Goal: Register for event/course

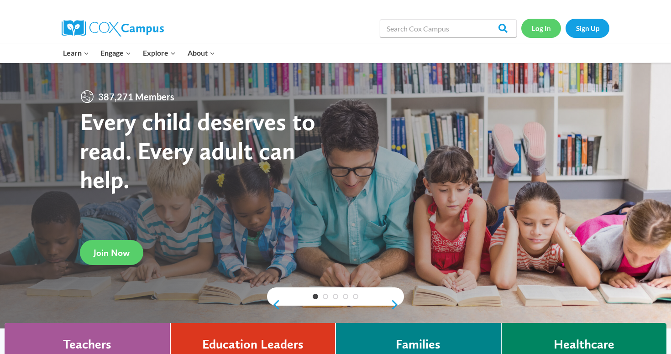
click at [545, 25] on link "Log In" at bounding box center [541, 28] width 40 height 19
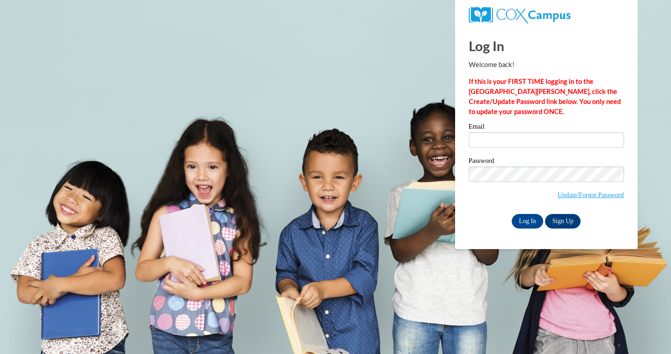
click at [520, 148] on div "Email" at bounding box center [546, 139] width 155 height 32
click at [521, 142] on input "Email" at bounding box center [546, 140] width 155 height 16
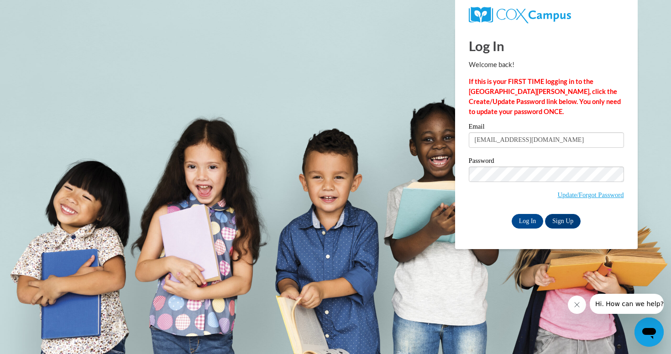
click at [477, 200] on span "Update/Forgot Password" at bounding box center [546, 186] width 155 height 38
click at [542, 134] on input "jwilson@duplinschools.net" at bounding box center [546, 140] width 155 height 16
type input "jnwilson048@mail.jamessprunt.edu"
click at [533, 220] on input "Log In" at bounding box center [528, 221] width 32 height 15
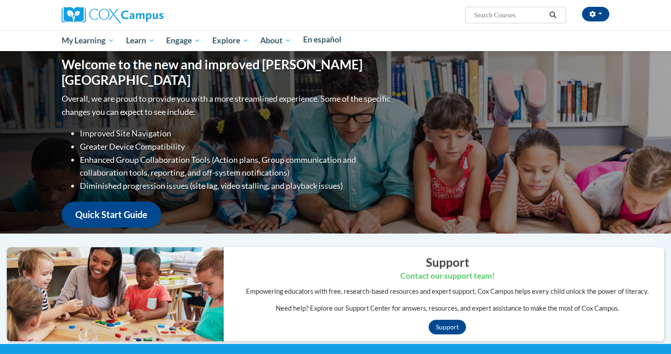
click at [533, 220] on div "Welcome to the new and improved Cox Campus Overall, we are proud to provide you…" at bounding box center [335, 142] width 575 height 183
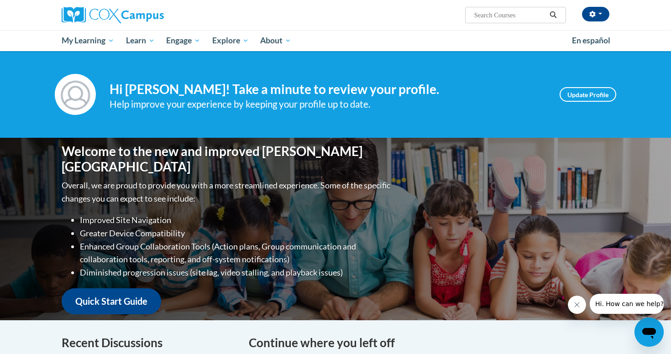
click at [520, 17] on input "Search..." at bounding box center [510, 15] width 73 height 11
click at [498, 14] on input "Search..." at bounding box center [510, 15] width 73 height 11
type input "early literacy"
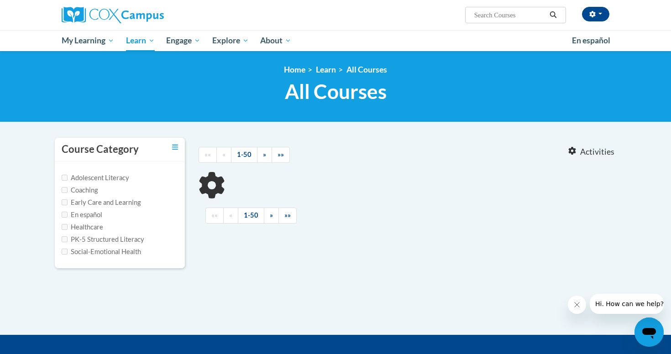
type input "early literacy"
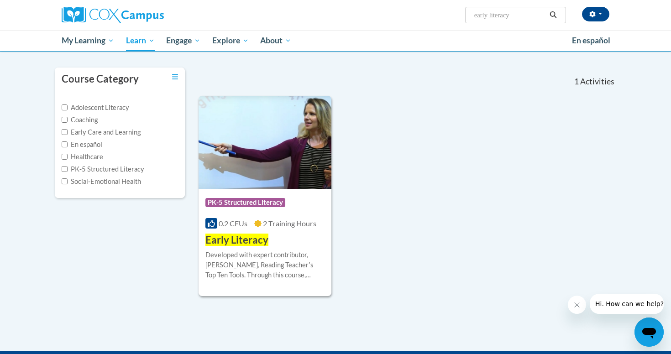
scroll to position [71, 0]
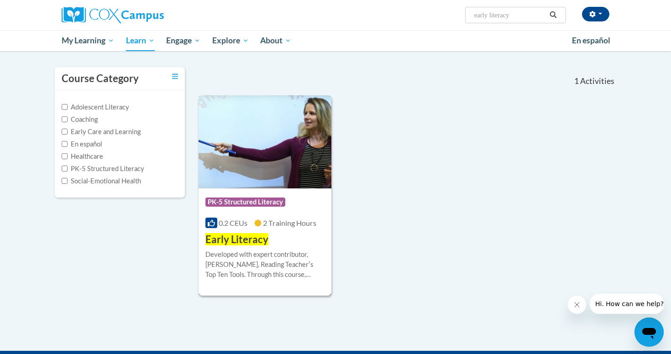
click at [278, 199] on span "PK-5 Structured Literacy" at bounding box center [245, 202] width 80 height 9
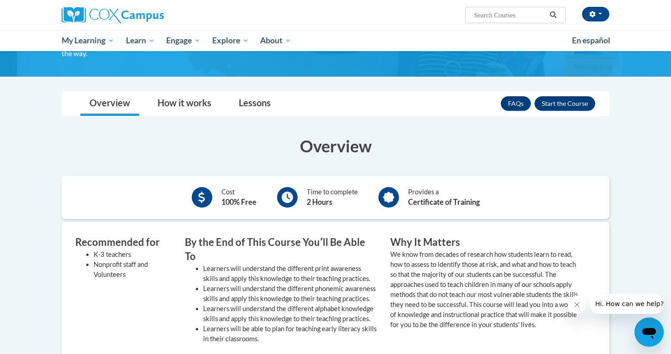
scroll to position [115, 0]
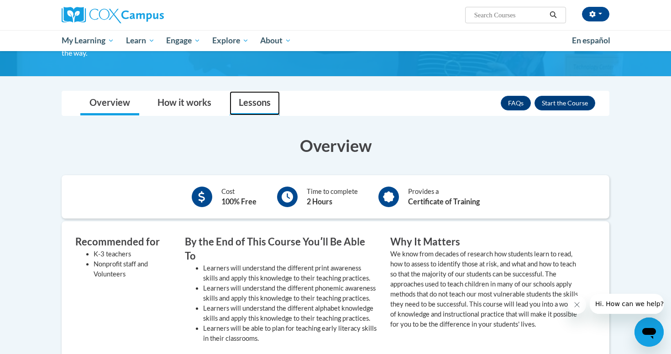
click at [245, 97] on link "Lessons" at bounding box center [255, 103] width 50 height 24
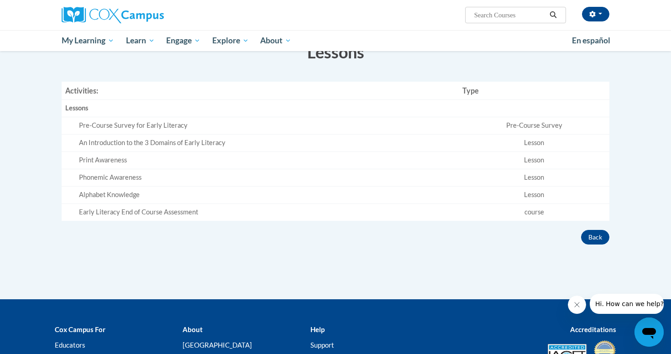
scroll to position [213, 0]
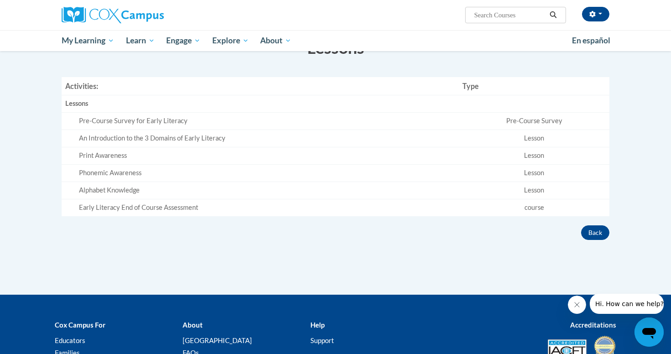
click at [174, 118] on div "Pre-Course Survey for Early Literacy" at bounding box center [267, 121] width 376 height 10
click at [513, 113] on td "Pre-Course Survey" at bounding box center [534, 121] width 151 height 17
click at [519, 131] on td "Lesson" at bounding box center [534, 138] width 151 height 17
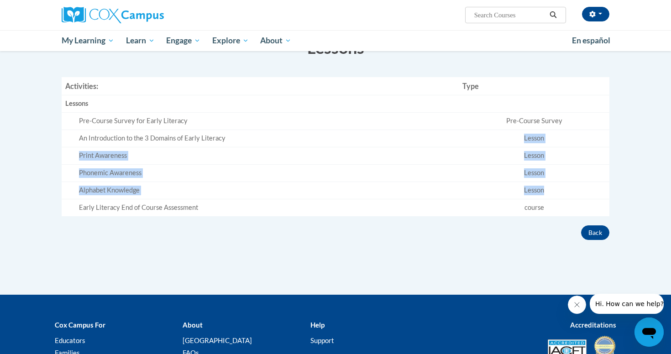
drag, startPoint x: 519, startPoint y: 131, endPoint x: 524, endPoint y: 190, distance: 58.6
click at [523, 190] on tbody "Lessons Empty Pre-Course Survey for Early Literacy Pre-Course Survey An Introdu…" at bounding box center [336, 155] width 548 height 121
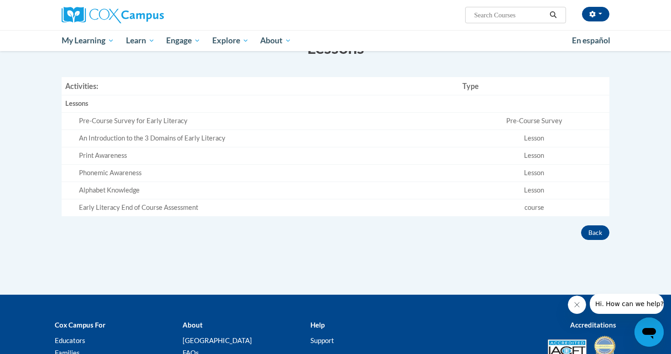
click at [544, 220] on div "Overview Cost 100% Free Time to complete 2 Hours Provides a Certificate of Trai…" at bounding box center [336, 133] width 562 height 213
click at [601, 234] on button "Back" at bounding box center [595, 233] width 28 height 15
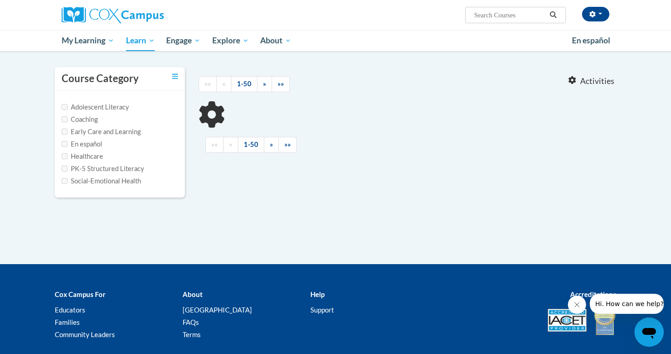
type input "early literacy"
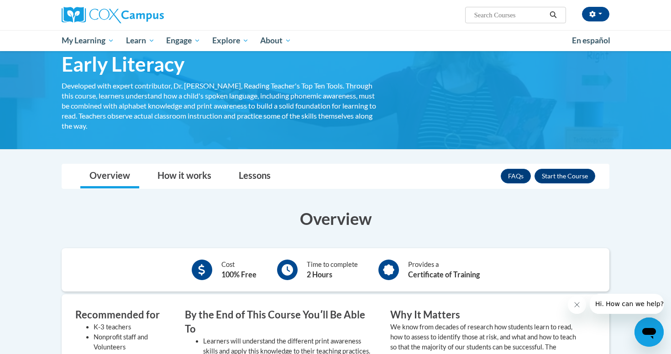
scroll to position [52, 0]
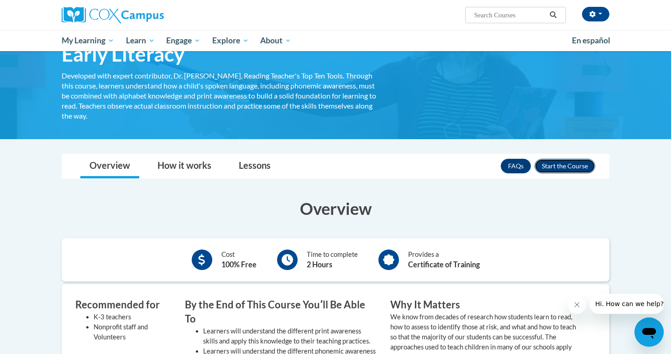
click at [574, 160] on button "Enroll" at bounding box center [565, 166] width 61 height 15
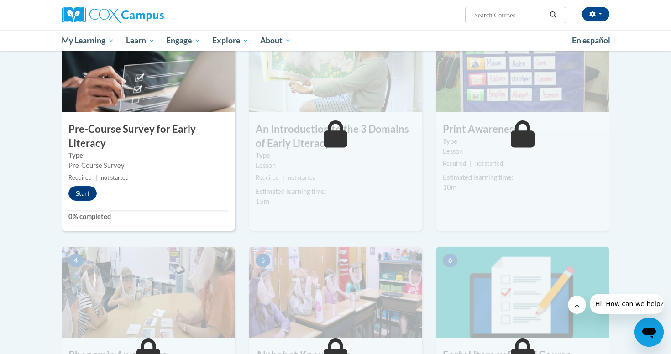
scroll to position [216, 0]
